Goal: Task Accomplishment & Management: Manage account settings

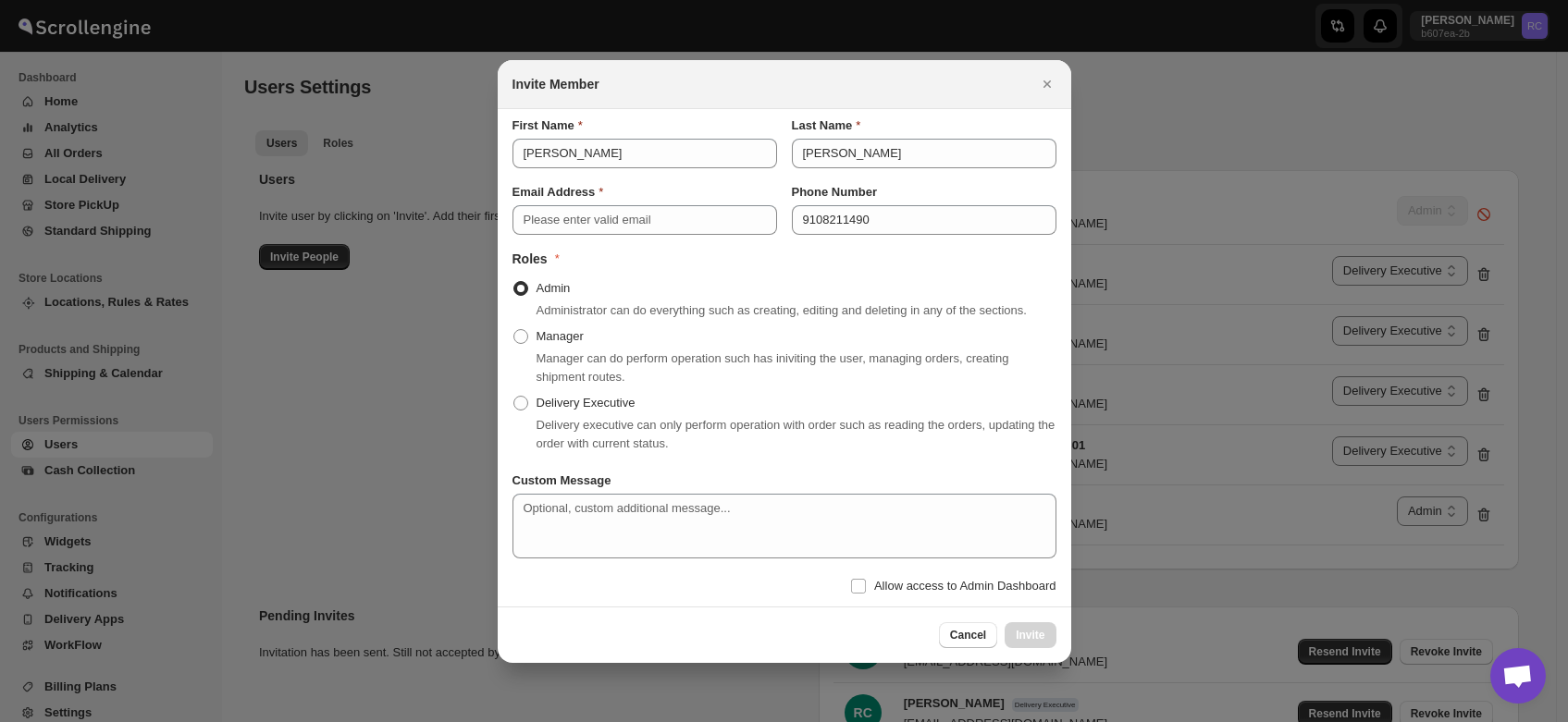
select select "637b767fbaab0276b10c91d8"
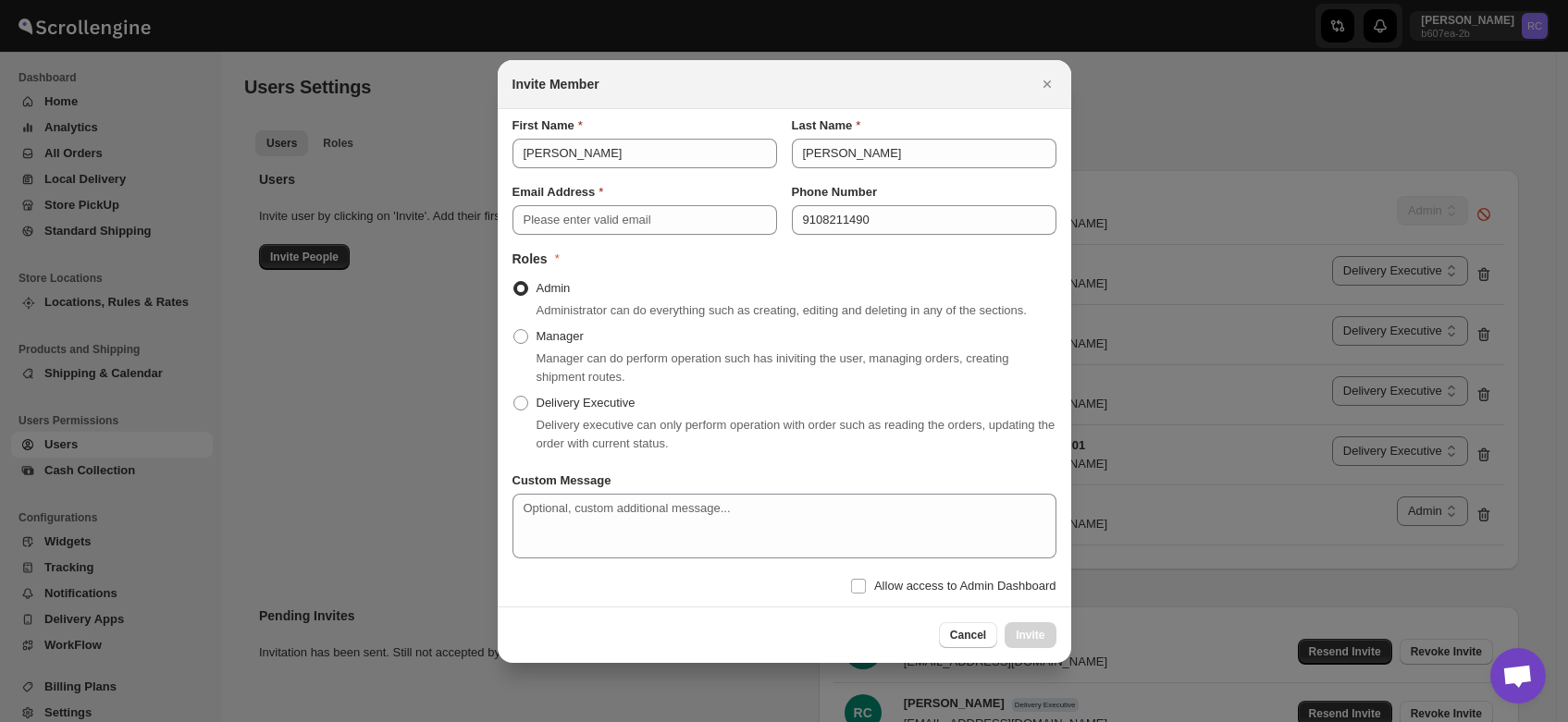
select select "637b767fbaab0276b10c91d8"
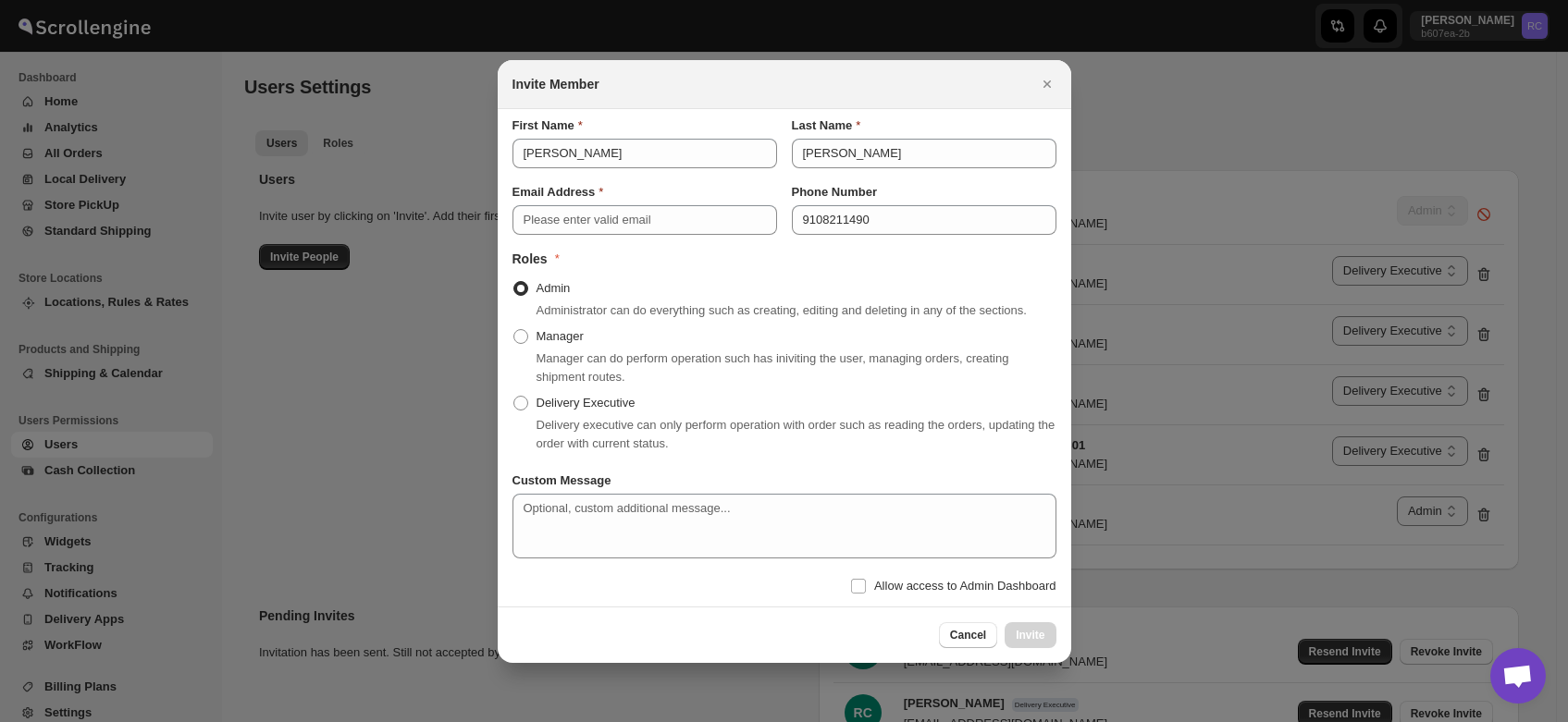
select select "637b767fbaab0276b10c91d8"
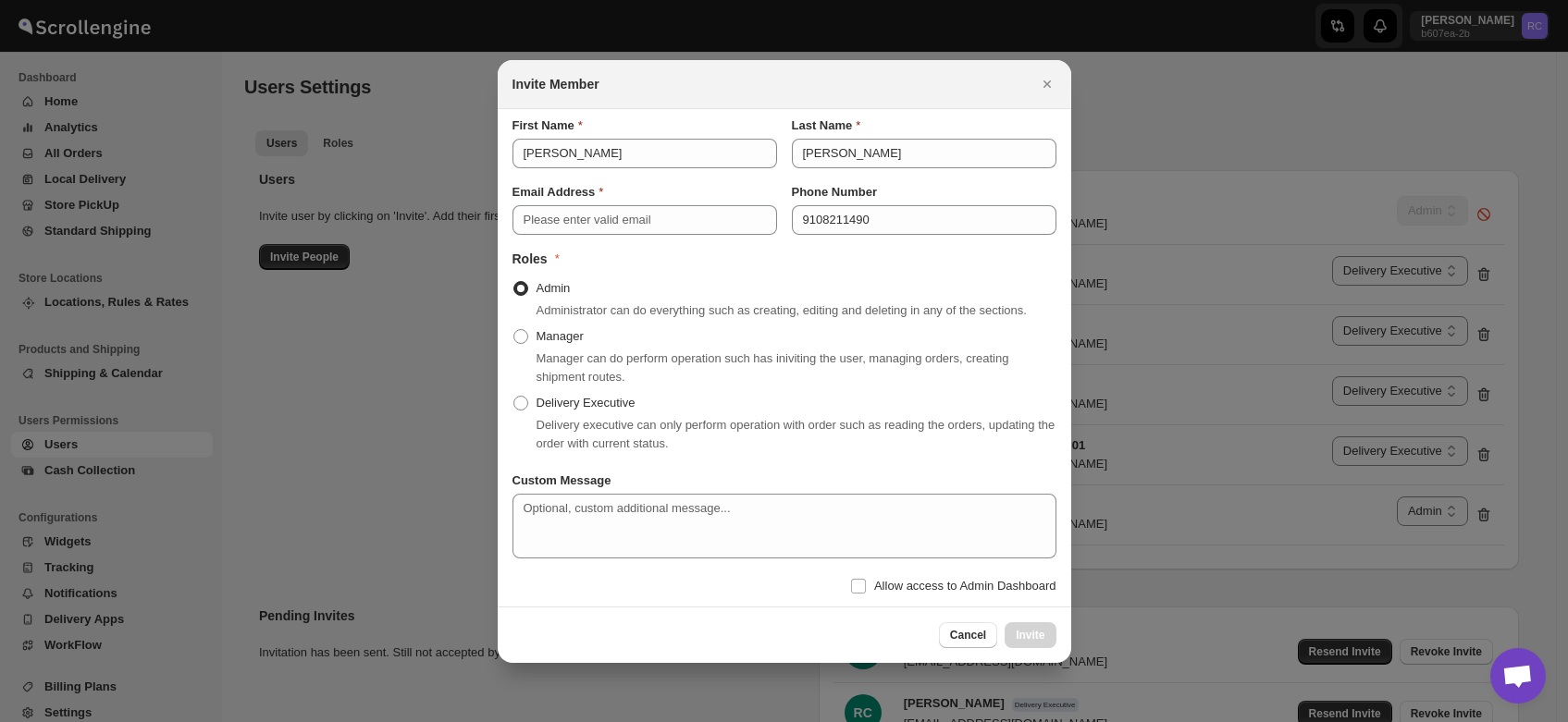
select select "637b767fbaab0276b10c91d8"
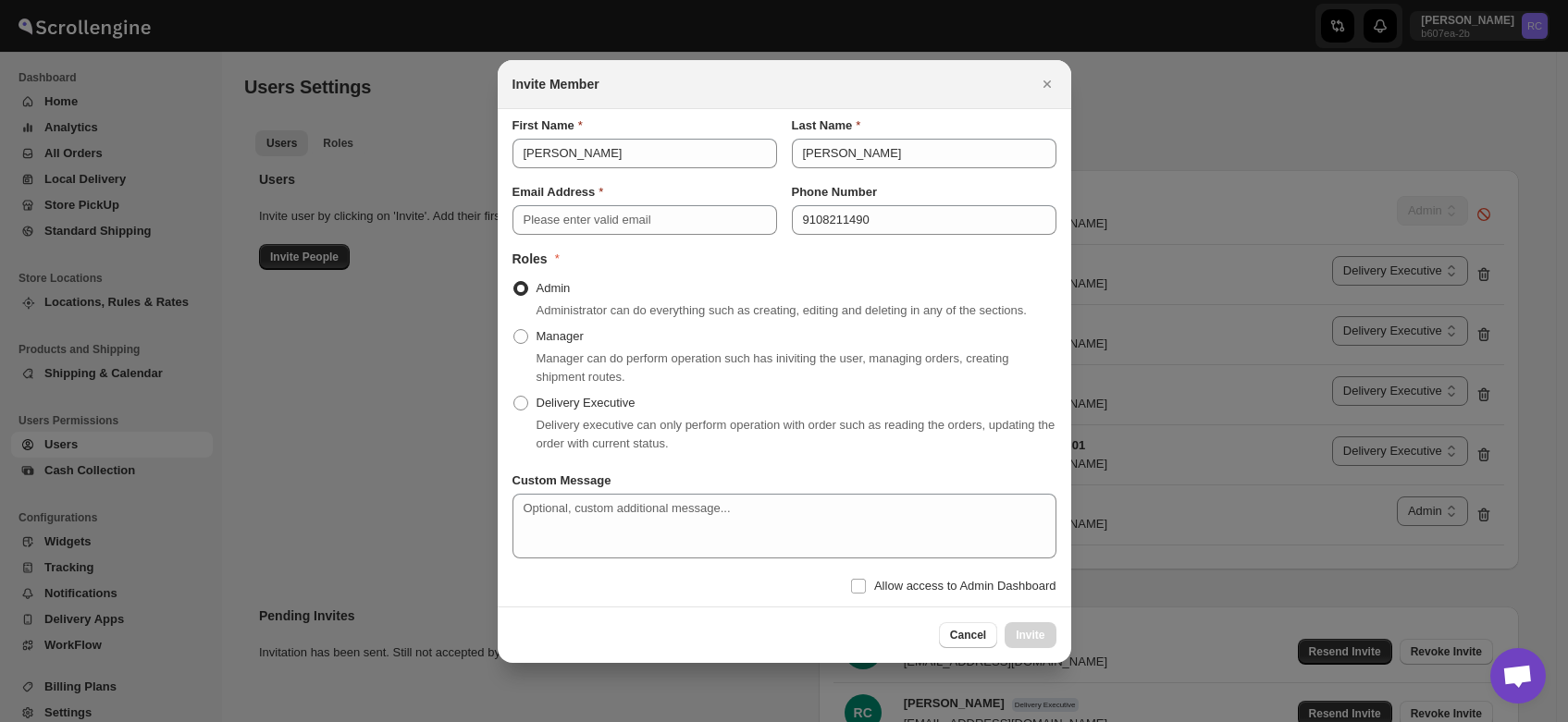
select select "637b767fbaab0276b10c91d8"
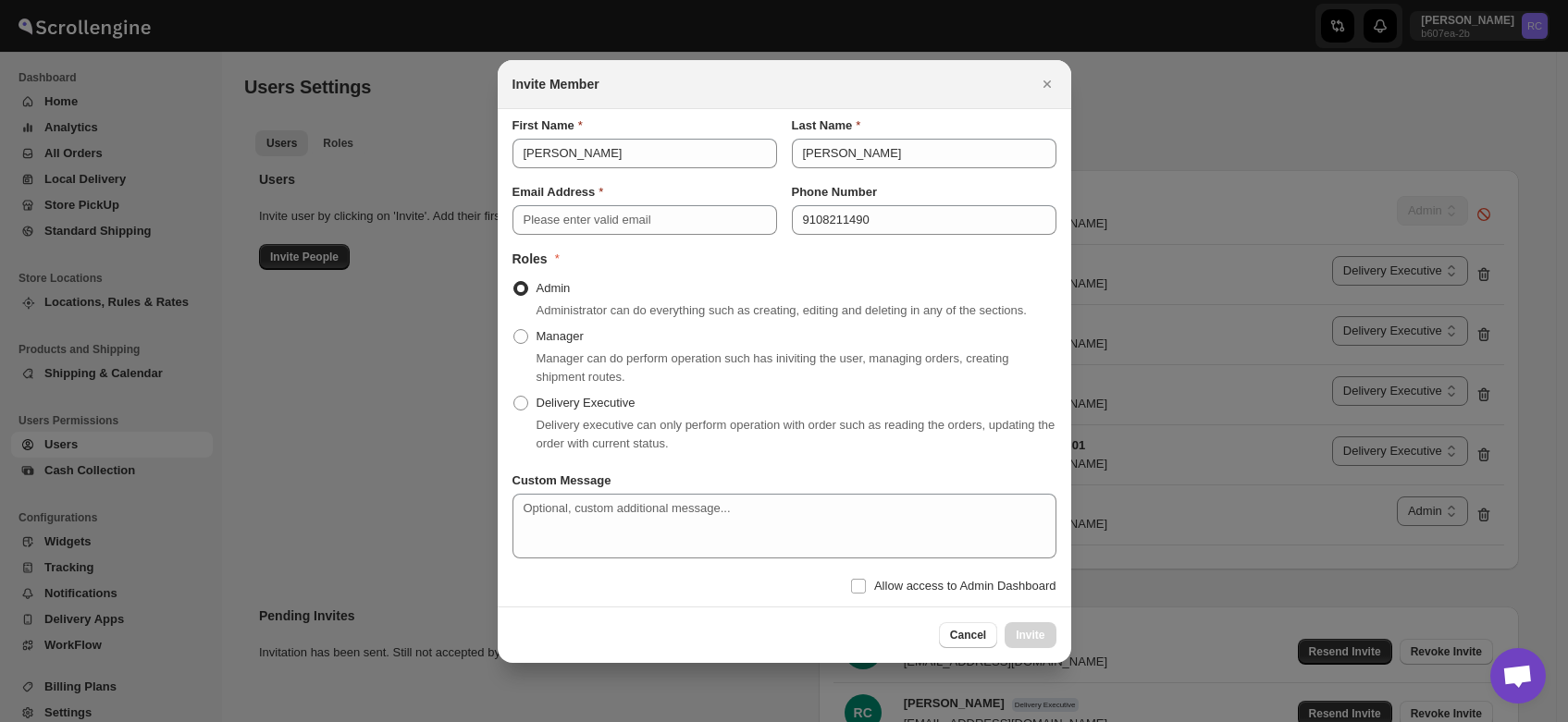
select select "637b767fbaab0276b10c91d8"
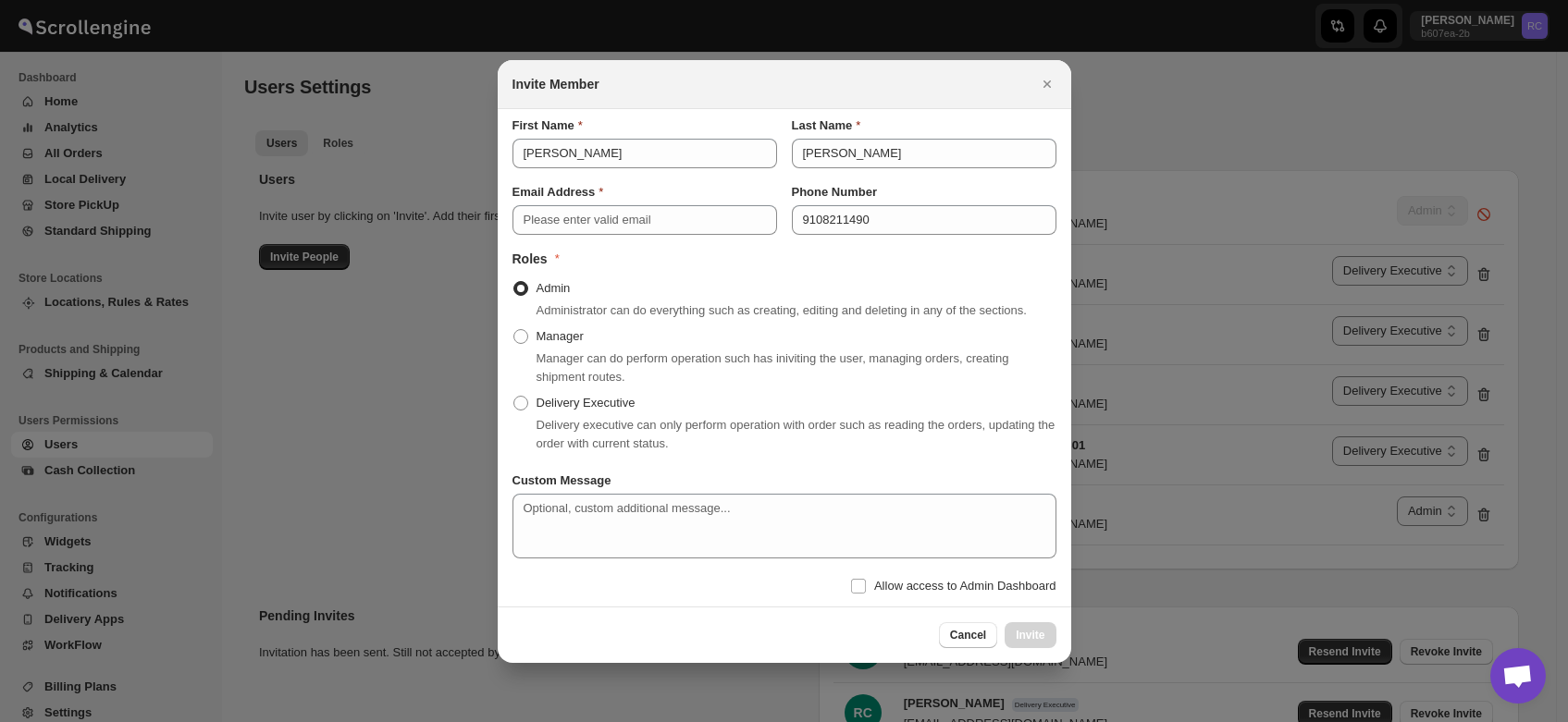
select select "637b767fbaab0276b10c91d8"
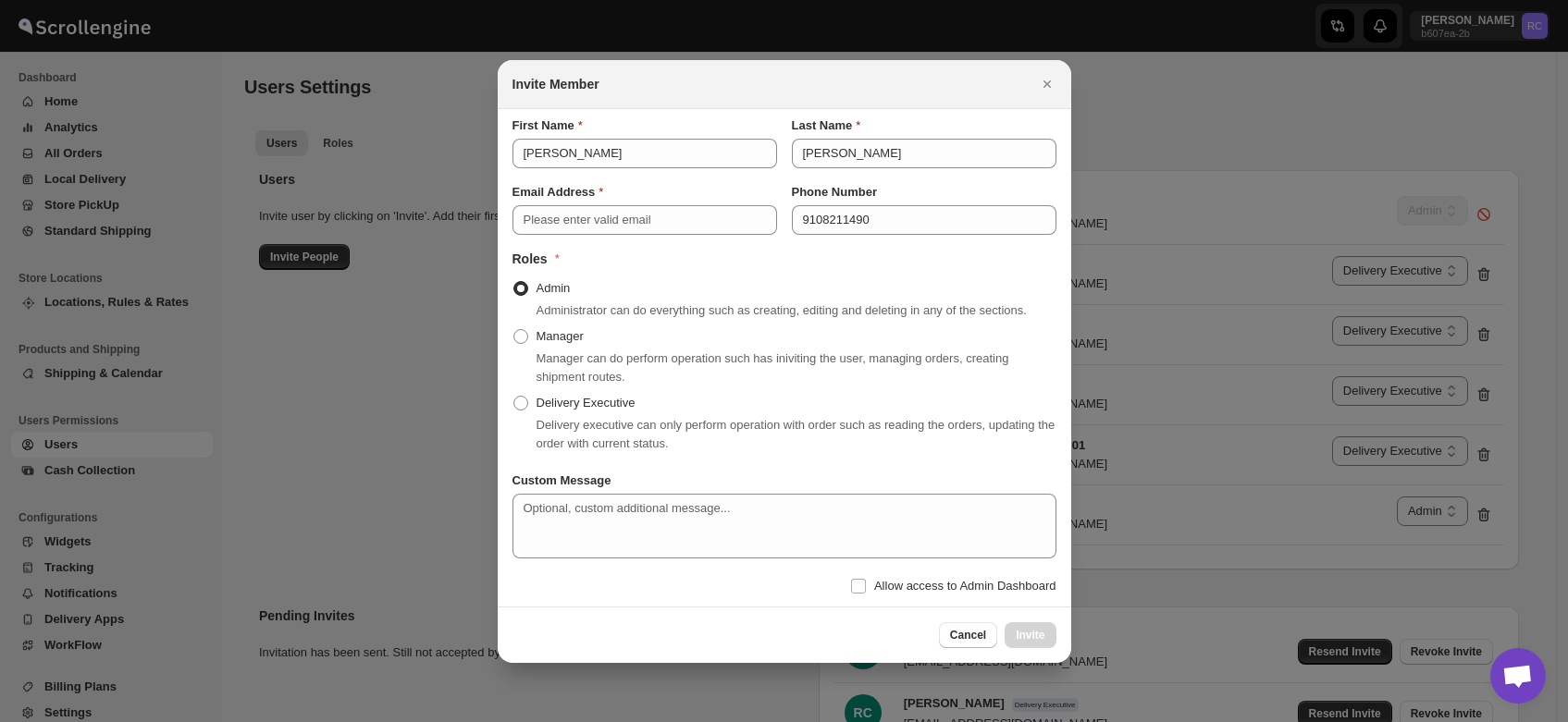
select select "637b767fbaab0276b10c91d8"
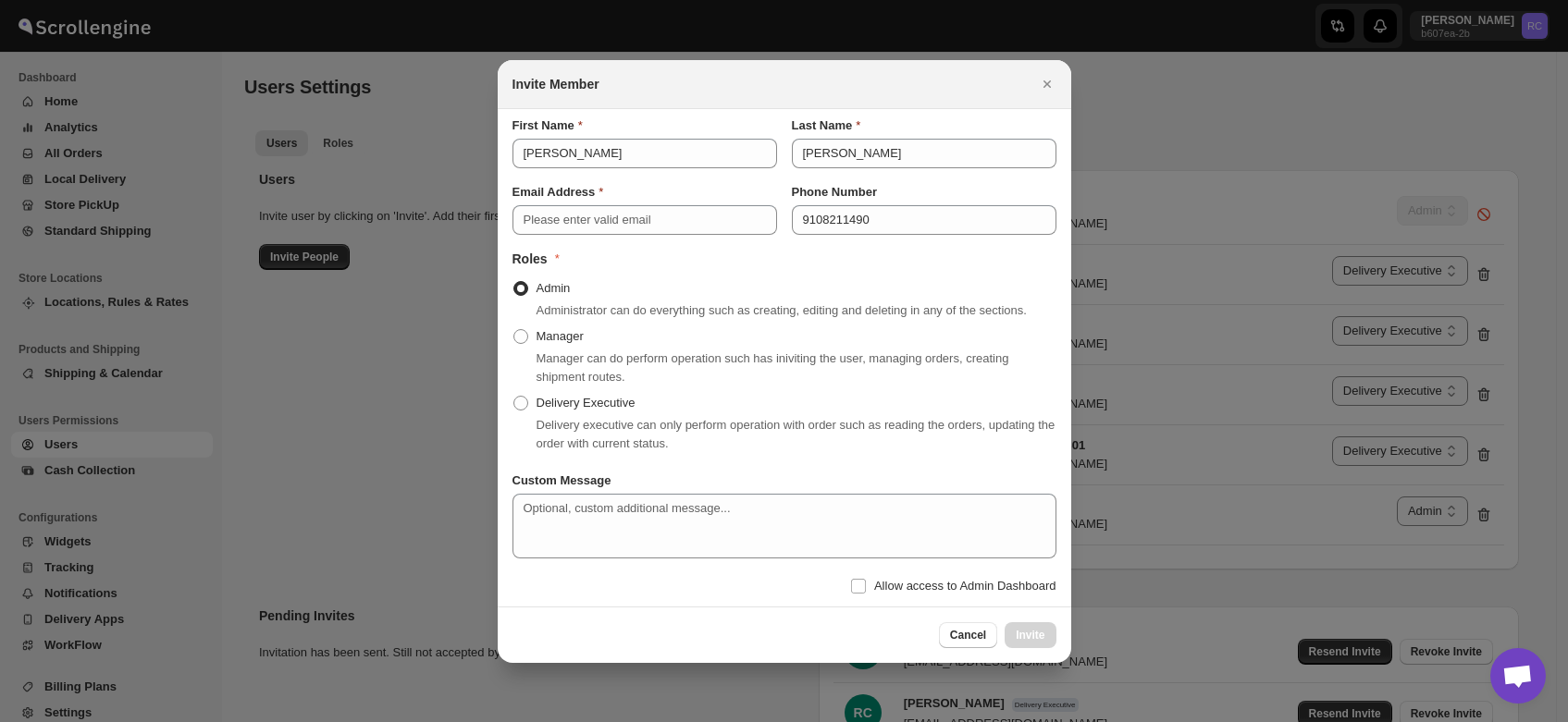
select select "637b767fbaab0276b10c91d8"
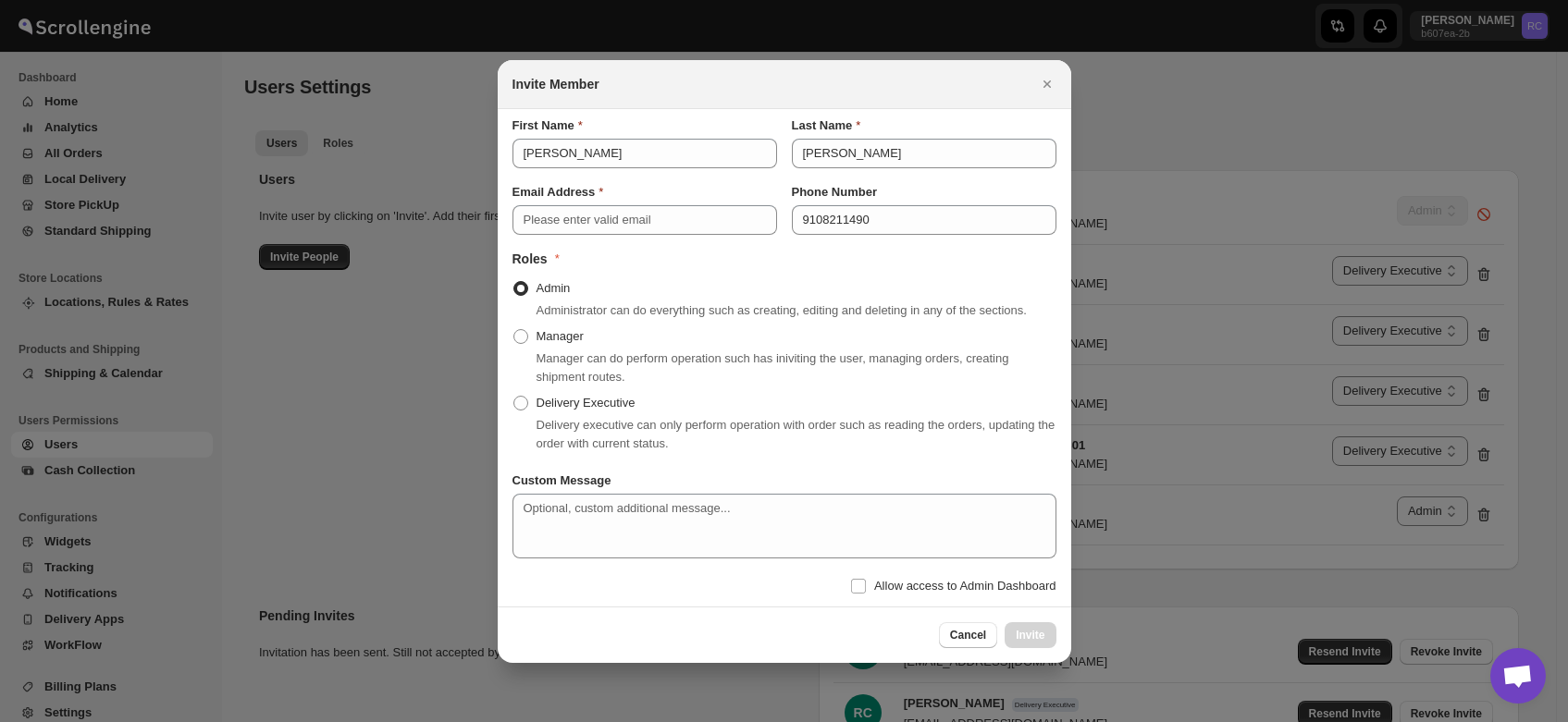
select select "637b767fbaab0276b10c91d8"
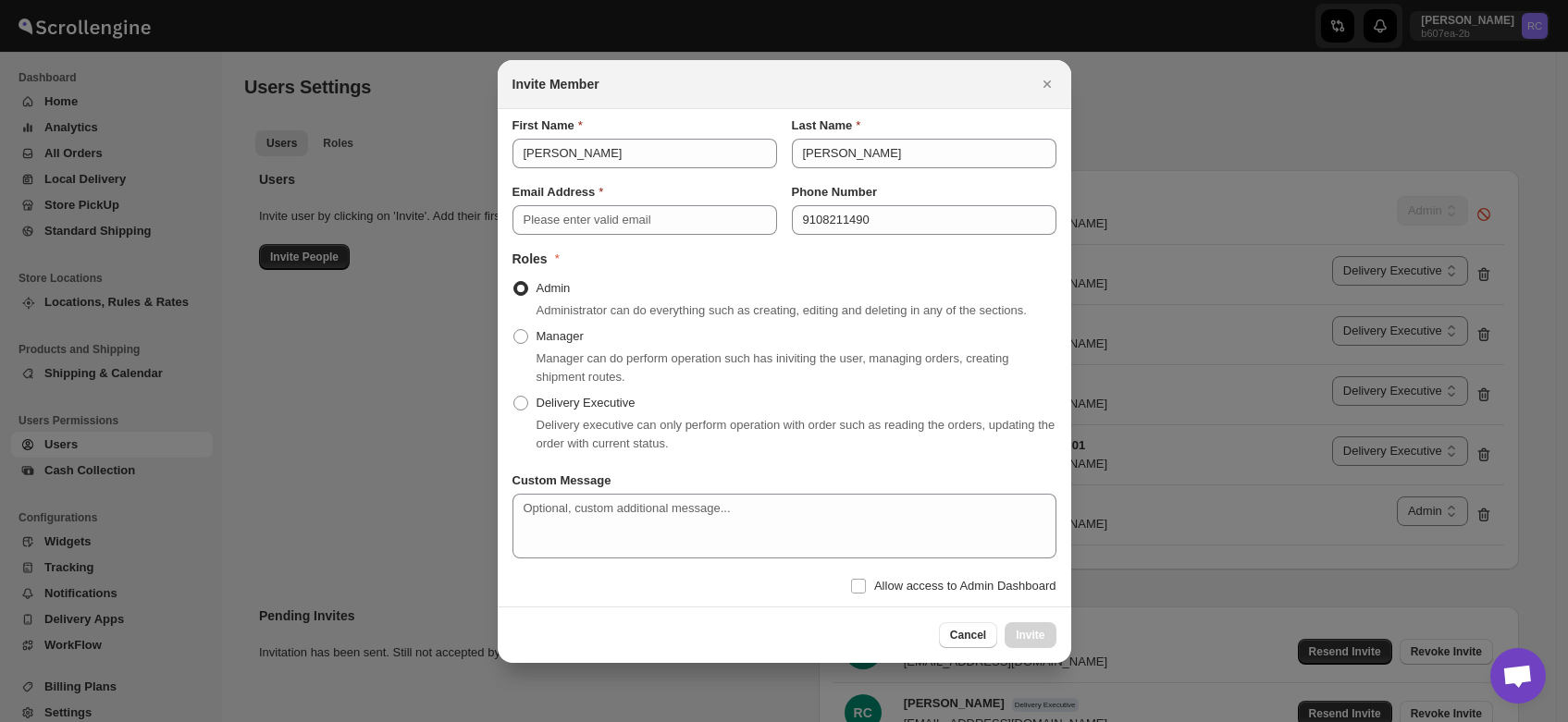
select select "637b767fbaab0276b10c91d8"
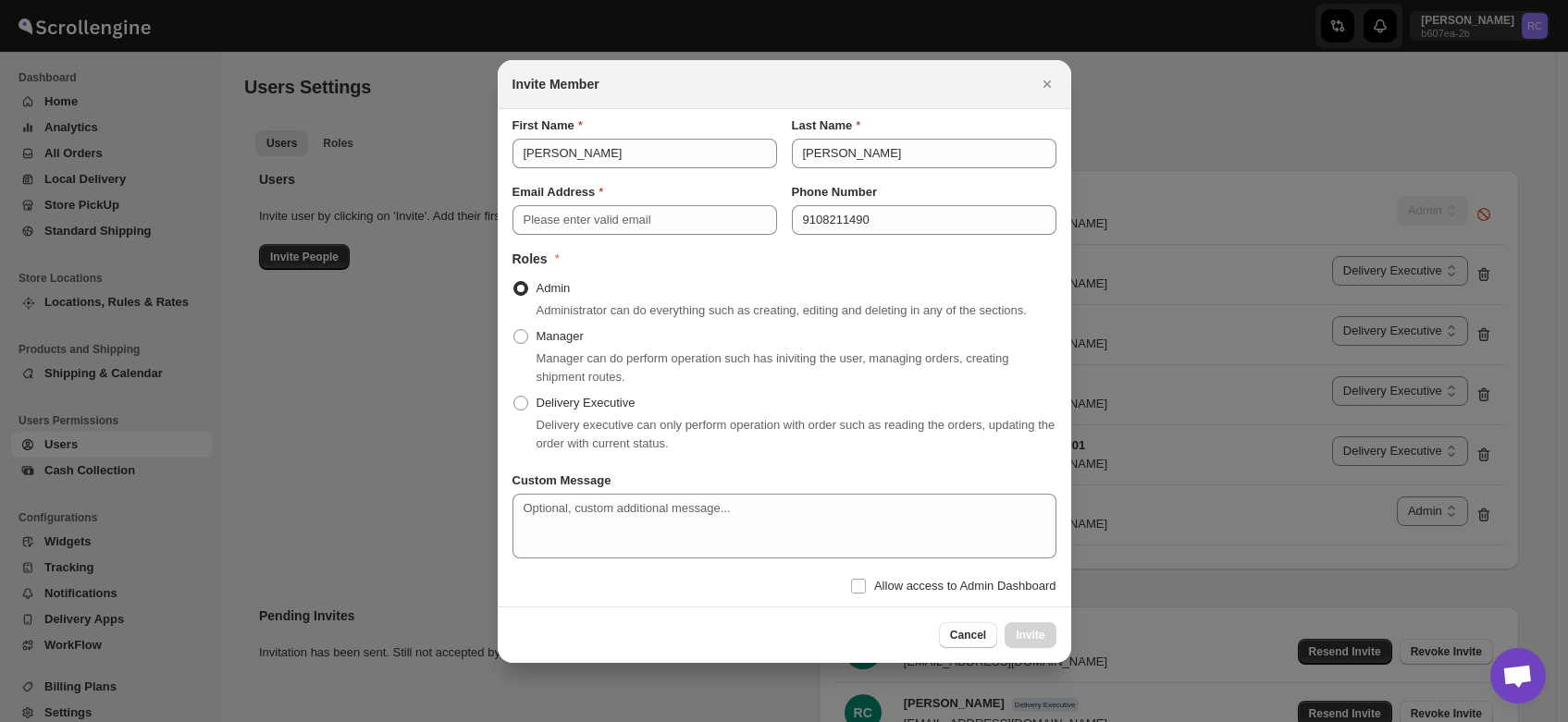
select select "637b767fbaab0276b10c91d8"
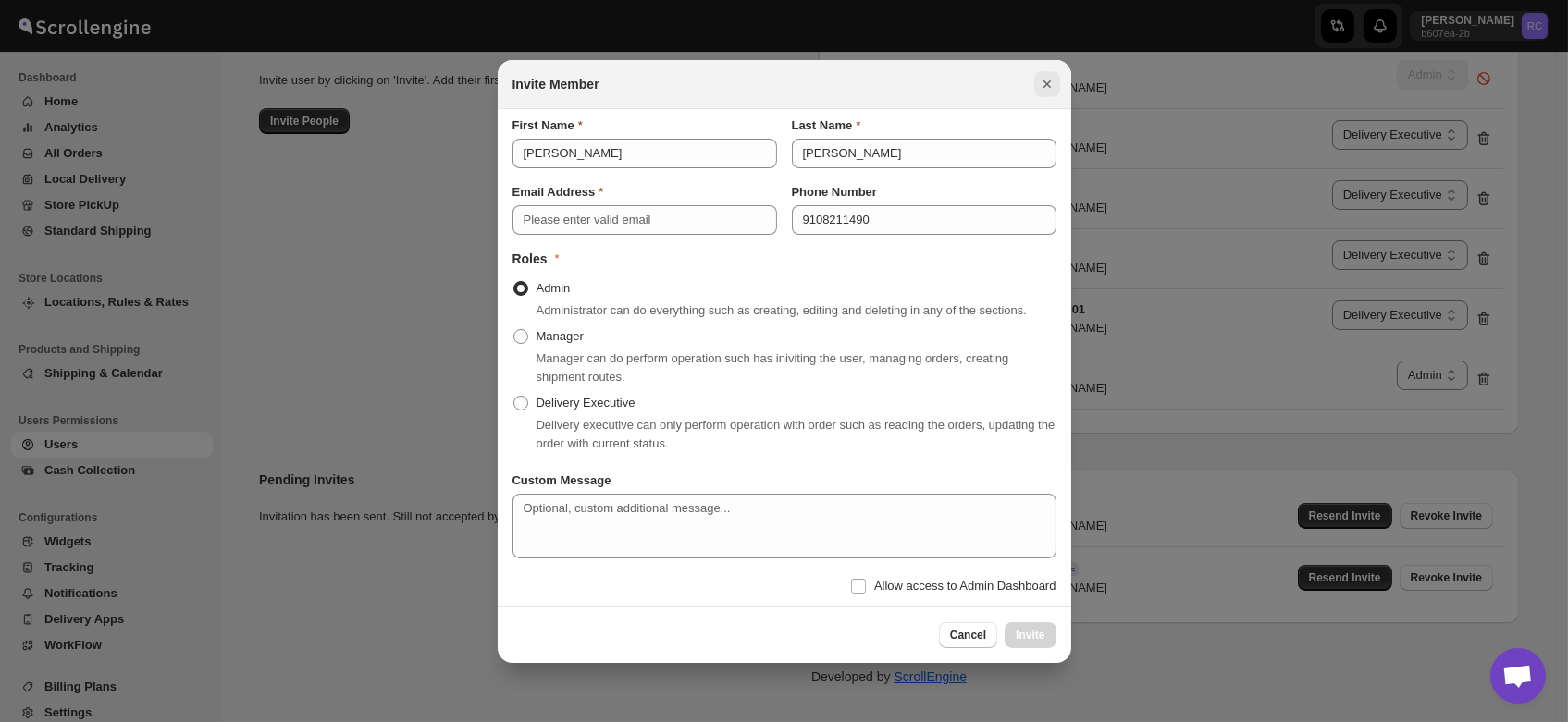
click at [1042, 85] on icon "Close" at bounding box center [1047, 84] width 19 height 19
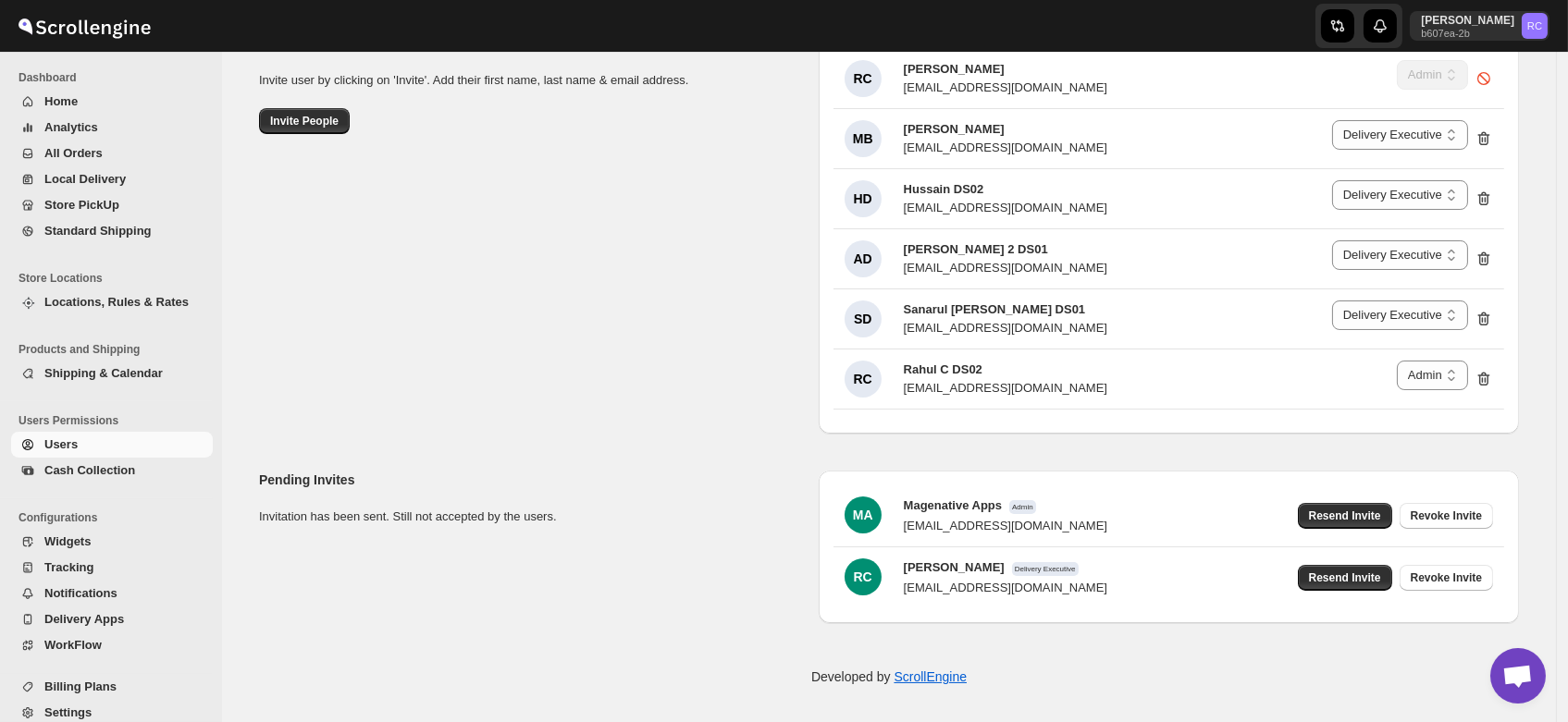
scroll to position [0, 0]
